Goal: Information Seeking & Learning: Learn about a topic

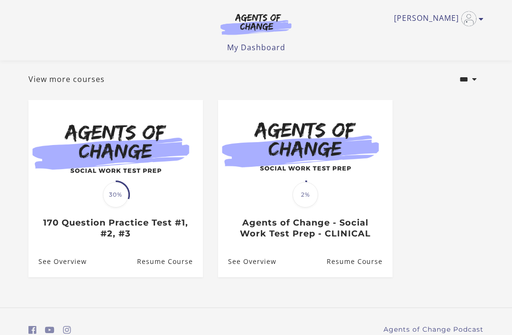
scroll to position [60, 0]
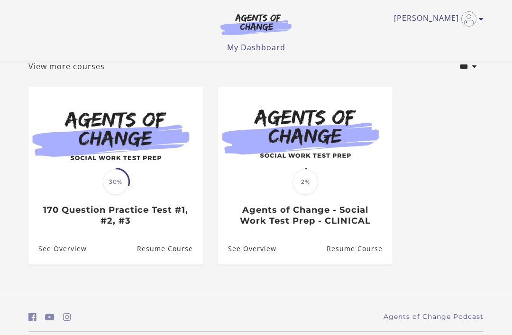
click at [51, 250] on link "See Overview" at bounding box center [57, 249] width 58 height 31
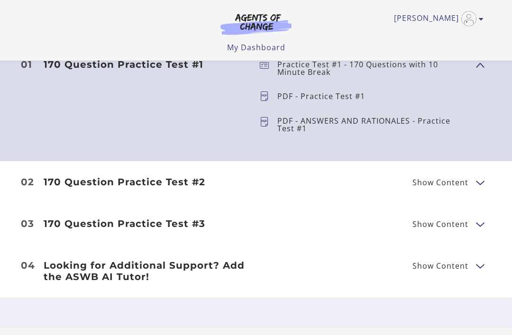
click at [41, 180] on header "170 Question Practice Test #2 Show Content" at bounding box center [144, 182] width 216 height 11
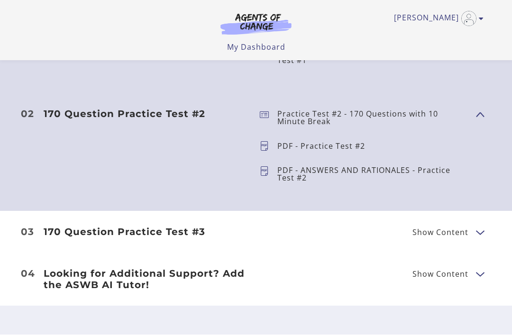
click at [59, 234] on h3 "170 Question Practice Test #3" at bounding box center [144, 232] width 201 height 11
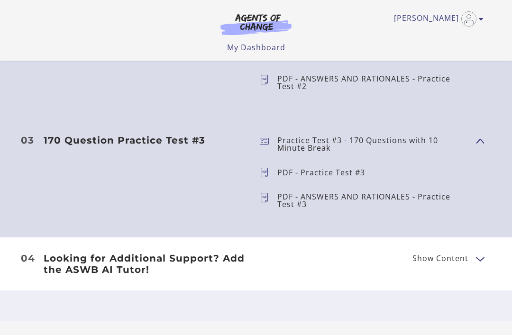
scroll to position [540, 0]
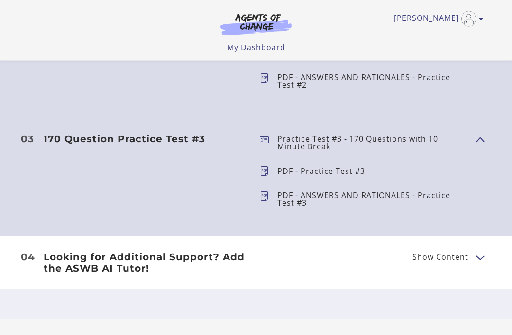
click at [55, 268] on h3 "Looking for Additional Support? Add the ASWB AI Tutor!" at bounding box center [144, 263] width 201 height 23
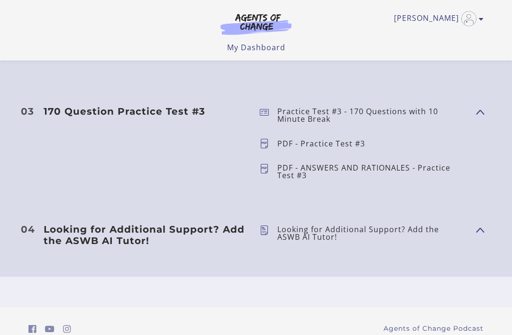
scroll to position [577, 0]
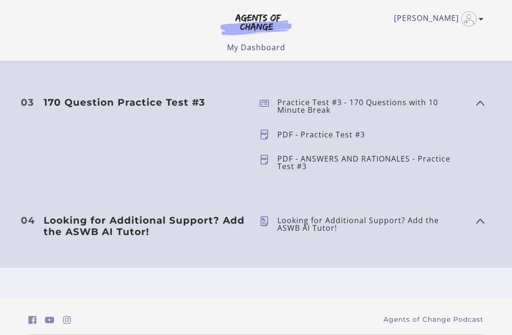
click at [64, 226] on h3 "Looking for Additional Support? Add the ASWB AI Tutor!" at bounding box center [144, 226] width 201 height 23
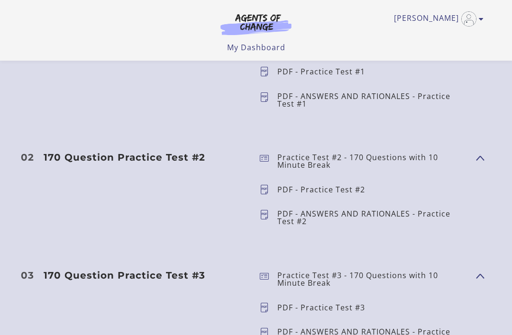
click at [48, 167] on header "170 Question Practice Test #2 Show Content" at bounding box center [144, 188] width 216 height 73
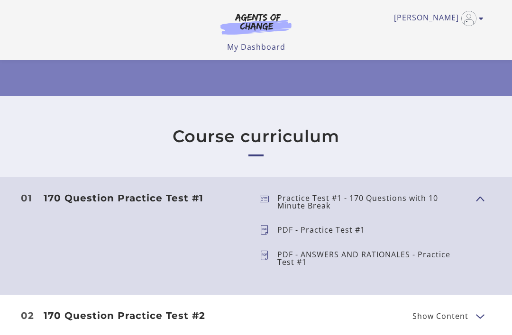
click at [64, 194] on h3 "170 Question Practice Test #1" at bounding box center [144, 198] width 201 height 11
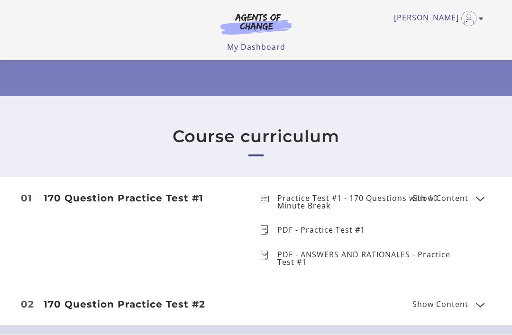
scroll to position [246, 0]
